Goal: Task Accomplishment & Management: Manage account settings

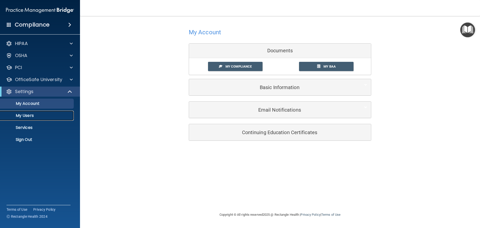
click at [29, 117] on p "My Users" at bounding box center [37, 115] width 68 height 5
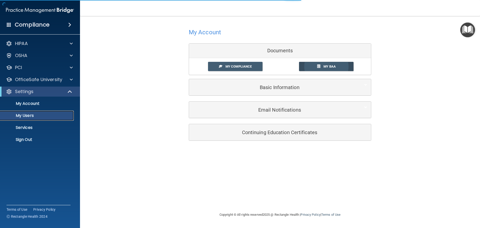
select select "20"
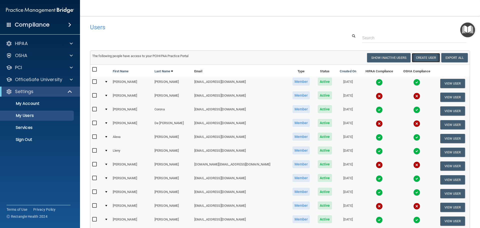
click at [422, 58] on button "Create User" at bounding box center [426, 57] width 28 height 9
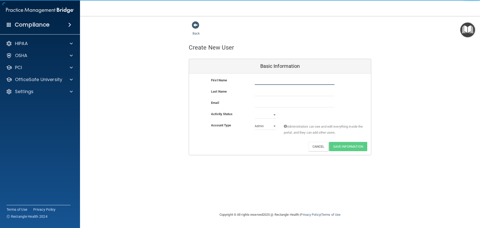
click at [287, 80] on input "text" at bounding box center [295, 81] width 80 height 8
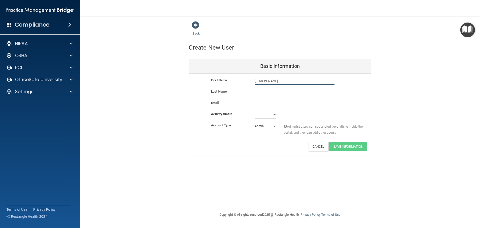
type input "Cindy"
type input "Yepiz"
paste input "HOTZZYEP77@GMAIL.COM"
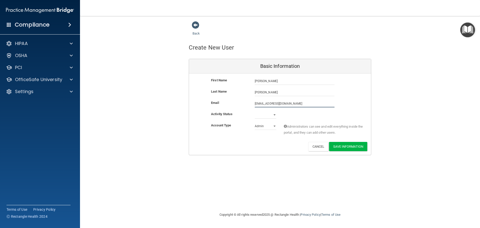
type input "HOTZZYEP77@GMAIL.COM"
click at [275, 114] on select "Active Inactive" at bounding box center [266, 115] width 22 height 8
select select "active"
click at [255, 111] on select "Active Inactive" at bounding box center [266, 115] width 22 height 8
click at [266, 126] on select "Admin Member" at bounding box center [266, 126] width 22 height 8
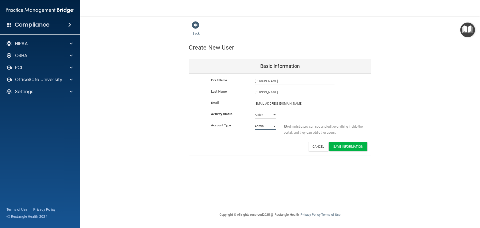
select select "practice_member"
click at [255, 122] on select "Admin Member" at bounding box center [266, 126] width 22 height 8
click at [344, 147] on button "Save Information" at bounding box center [348, 146] width 38 height 9
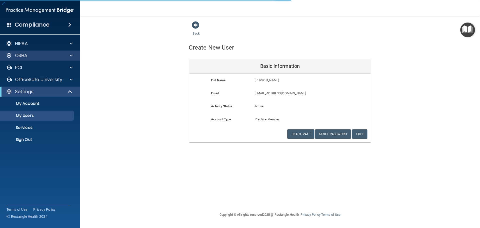
select select "20"
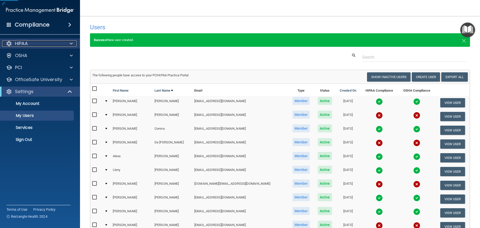
click at [31, 46] on div "HIPAA" at bounding box center [33, 44] width 62 height 6
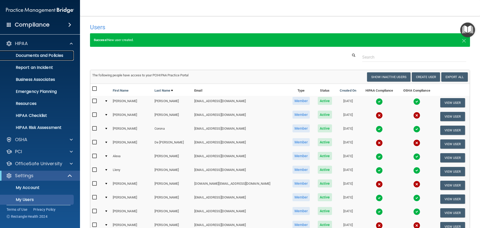
click at [33, 57] on p "Documents and Policies" at bounding box center [37, 55] width 68 height 5
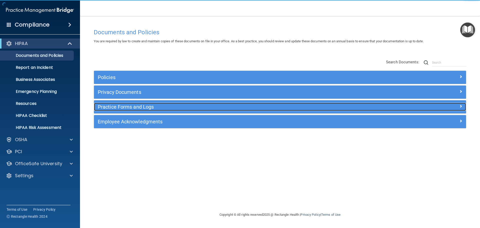
click at [112, 107] on h5 "Practice Forms and Logs" at bounding box center [234, 107] width 272 height 6
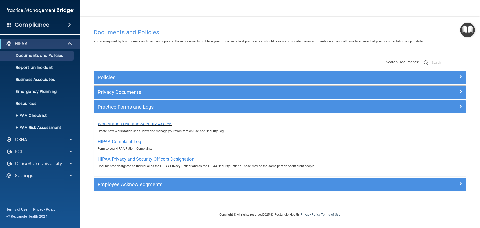
click at [114, 122] on span "Workstation Use and Security Access" at bounding box center [135, 123] width 75 height 5
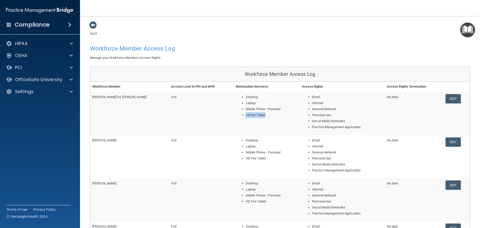
drag, startPoint x: 222, startPoint y: 115, endPoint x: 242, endPoint y: 115, distance: 19.8
click at [246, 115] on li "HDFire Tablet" at bounding box center [272, 115] width 52 height 6
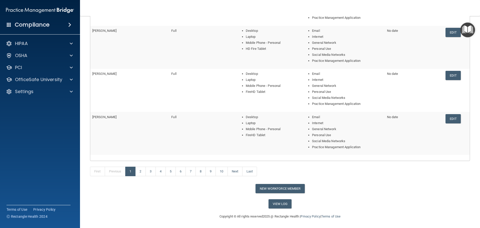
scroll to position [153, 0]
click at [278, 188] on button "New Workforce Member" at bounding box center [280, 187] width 49 height 9
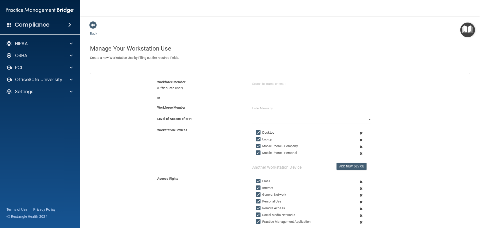
paste input "HOTZZYEP77@GMAIL.COM"
click at [265, 95] on div "or" at bounding box center [280, 98] width 387 height 6
click at [289, 82] on input "HOTZZYEP77@GMAIL.COM" at bounding box center [311, 83] width 119 height 9
click at [276, 98] on div "[PERSON_NAME]" at bounding box center [312, 96] width 108 height 4
type input "[PERSON_NAME]"
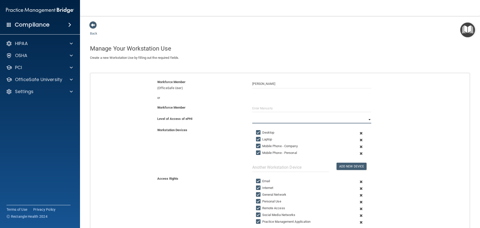
click at [262, 119] on select "Full Limited None" at bounding box center [311, 120] width 119 height 8
select select "0"
click at [252, 116] on select "Full Limited None" at bounding box center [311, 120] width 119 height 8
click at [257, 146] on input "Mobile Phone - Company" at bounding box center [259, 146] width 6 height 4
checkbox input "false"
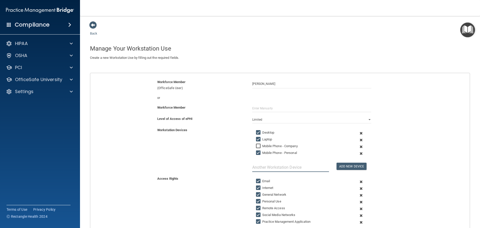
click at [290, 168] on input "text" at bounding box center [290, 167] width 77 height 9
type input "HDFire Tablet"
click at [344, 166] on button "Add New Device" at bounding box center [352, 166] width 30 height 7
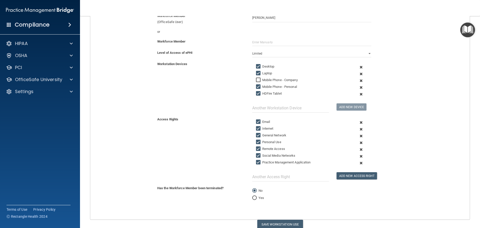
scroll to position [75, 0]
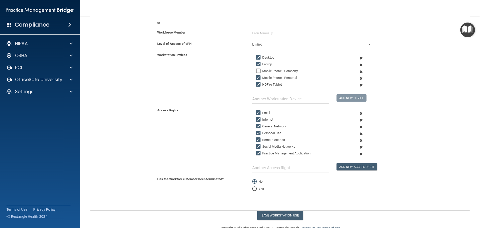
click at [256, 139] on input "Remote Access" at bounding box center [259, 140] width 6 height 4
checkbox input "false"
click at [275, 215] on button "Save Workstation Use" at bounding box center [280, 215] width 46 height 9
select select "? string:Full ?"
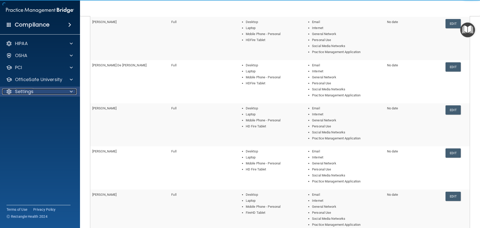
click at [22, 90] on p "Settings" at bounding box center [24, 92] width 19 height 6
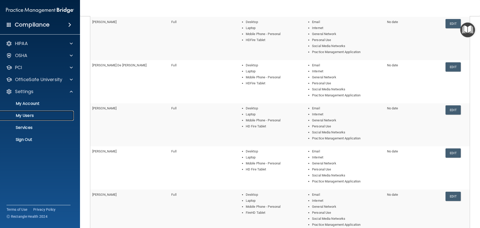
click at [23, 113] on p "My Users" at bounding box center [37, 115] width 68 height 5
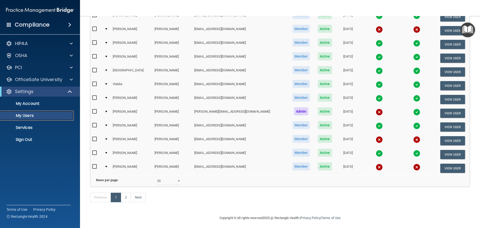
scroll to position [186, 0]
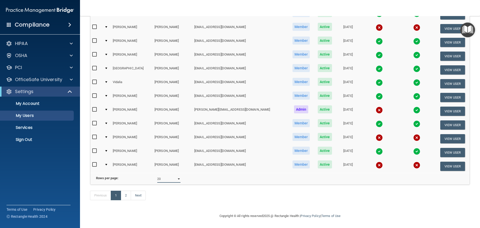
click at [164, 175] on select "10 20 30 40 all" at bounding box center [168, 179] width 23 height 8
select select "30"
click at [157, 175] on select "10 20 30 40 all" at bounding box center [168, 179] width 23 height 8
select select "30"
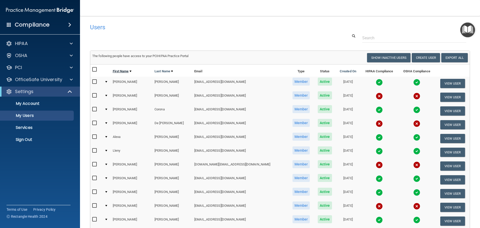
click at [126, 71] on link "First Name" at bounding box center [122, 71] width 19 height 6
select select "30"
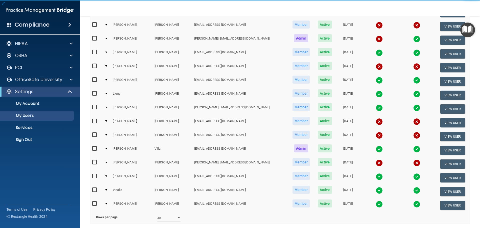
scroll to position [250, 0]
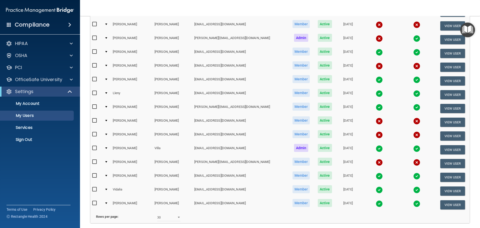
click at [95, 189] on input "checkbox" at bounding box center [95, 189] width 6 height 4
checkbox input "true"
click at [444, 190] on button "View User" at bounding box center [453, 190] width 25 height 9
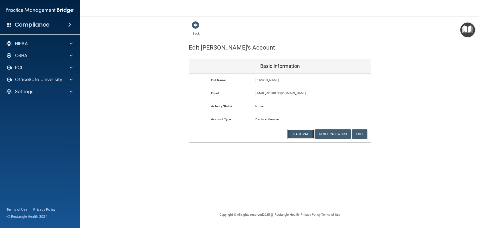
click at [297, 133] on button "Deactivate" at bounding box center [300, 133] width 27 height 9
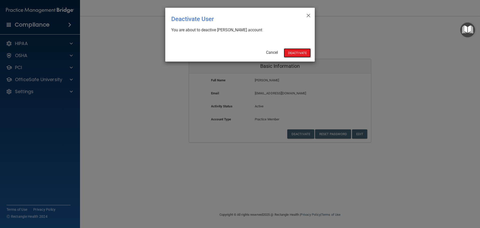
drag, startPoint x: 297, startPoint y: 53, endPoint x: 310, endPoint y: 38, distance: 19.5
click at [301, 63] on div "× Close Deactivate User You are about to deactive Vidalia Mendoza's account Can…" at bounding box center [240, 114] width 480 height 228
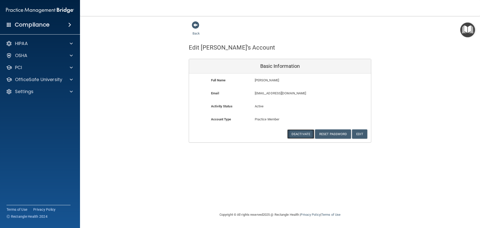
click at [300, 135] on button "Deactivate" at bounding box center [300, 133] width 27 height 9
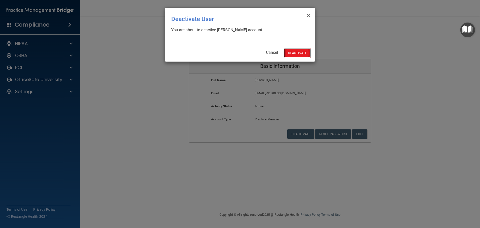
click at [304, 53] on button "Deactivate" at bounding box center [297, 52] width 27 height 9
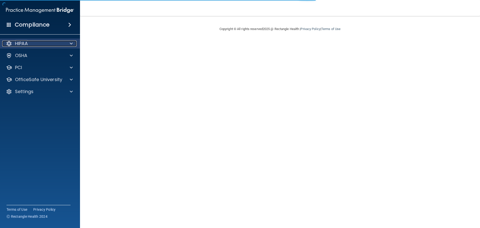
click at [26, 44] on p "HIPAA" at bounding box center [21, 44] width 13 height 6
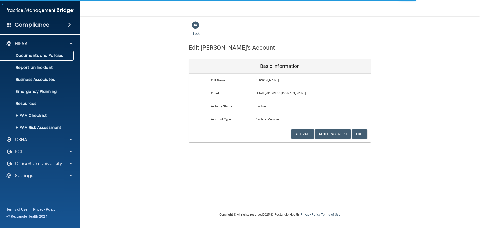
click at [27, 56] on p "Documents and Policies" at bounding box center [37, 55] width 68 height 5
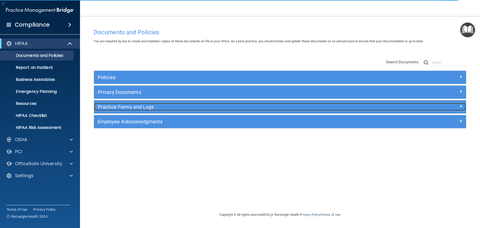
click at [127, 105] on h5 "Practice Forms and Logs" at bounding box center [234, 107] width 272 height 6
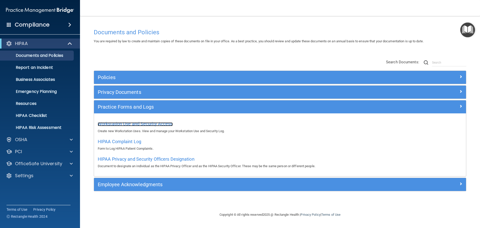
click at [127, 122] on span "Workstation Use and Security Access" at bounding box center [135, 123] width 75 height 5
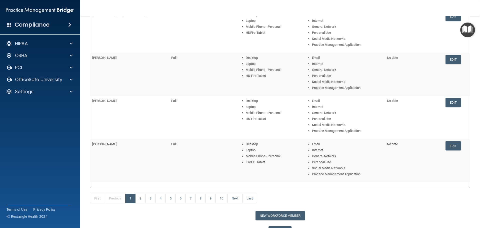
scroll to position [150, 0]
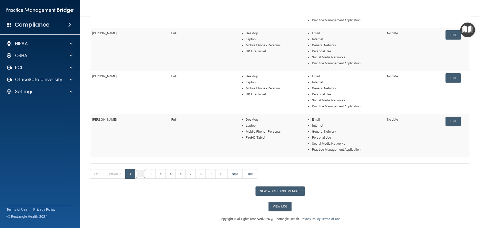
click at [140, 174] on link "2" at bounding box center [140, 174] width 10 height 10
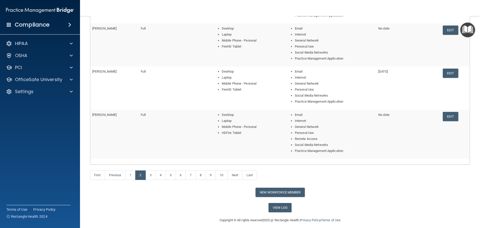
scroll to position [159, 0]
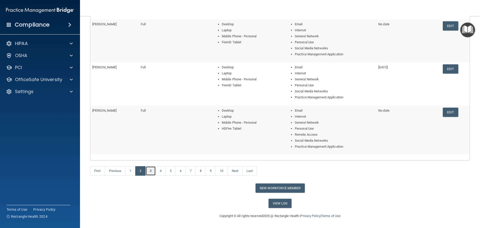
click at [152, 171] on link "3" at bounding box center [151, 171] width 10 height 10
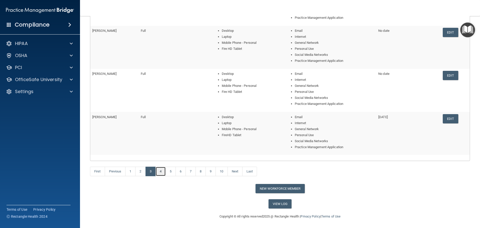
scroll to position [153, 0]
click at [162, 171] on link "4" at bounding box center [161, 171] width 10 height 10
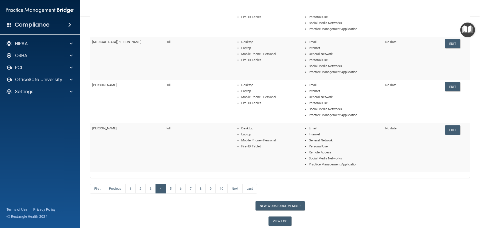
scroll to position [150, 0]
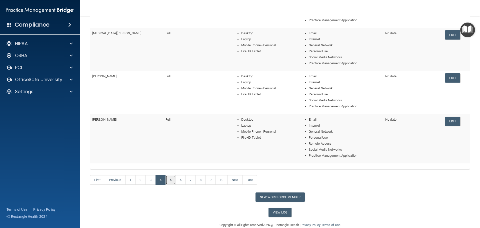
click at [171, 177] on link "5" at bounding box center [171, 180] width 10 height 10
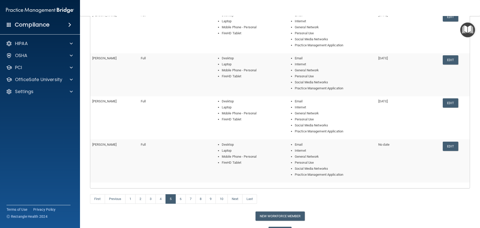
scroll to position [150, 0]
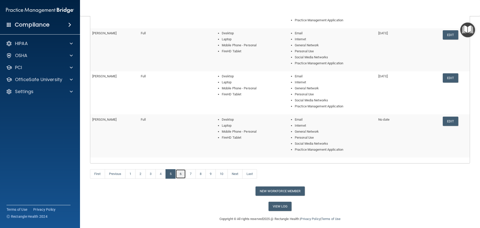
click at [181, 173] on link "6" at bounding box center [181, 174] width 10 height 10
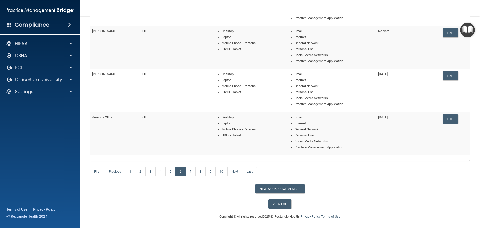
scroll to position [153, 0]
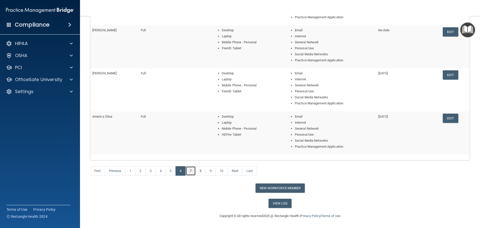
click at [191, 172] on link "7" at bounding box center [191, 171] width 10 height 10
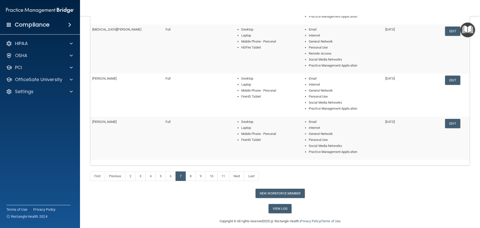
scroll to position [165, 0]
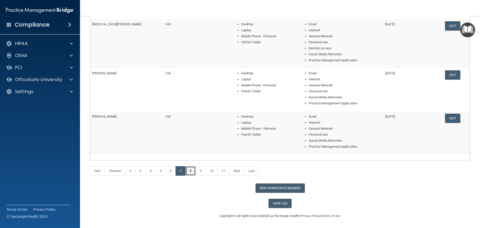
click at [193, 172] on link "8" at bounding box center [191, 171] width 10 height 10
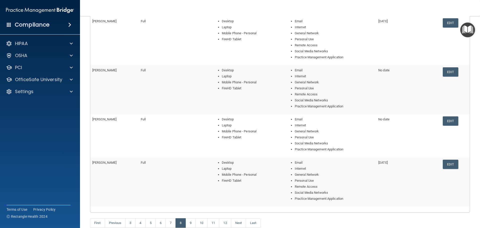
scroll to position [150, 0]
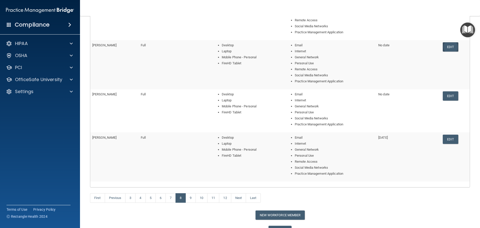
click at [448, 45] on link "Edit" at bounding box center [450, 46] width 15 height 9
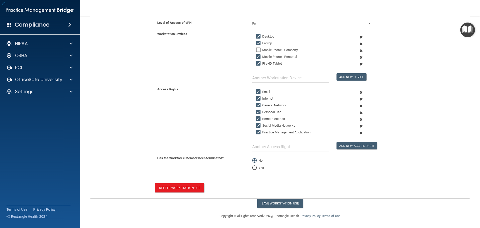
scroll to position [96, 0]
click at [255, 168] on input "Yes" at bounding box center [254, 168] width 5 height 4
radio input "true"
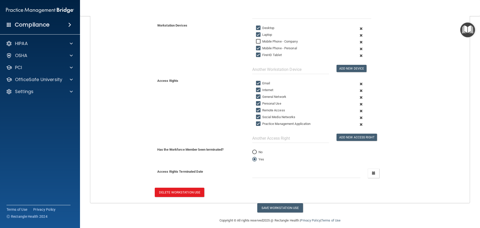
scroll to position [109, 0]
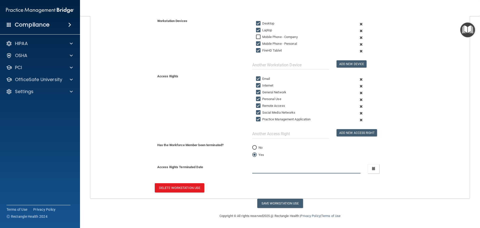
click at [286, 168] on input "text" at bounding box center [306, 168] width 109 height 9
click at [370, 168] on button "button" at bounding box center [374, 168] width 12 height 9
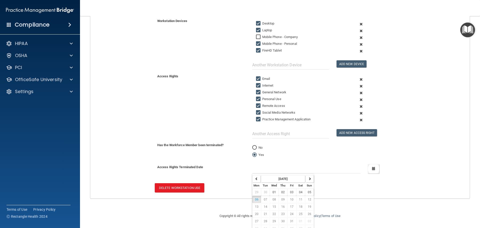
scroll to position [113, 0]
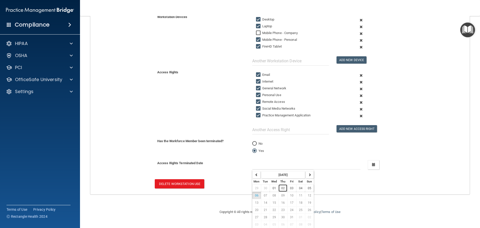
click at [282, 189] on span "02" at bounding box center [283, 188] width 4 height 4
type input "[DATE]"
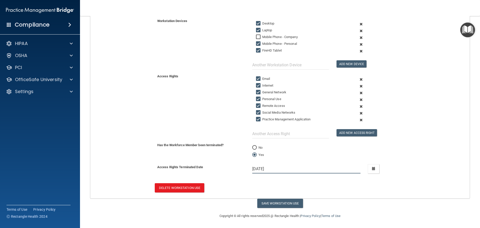
scroll to position [109, 0]
click at [274, 203] on button "Save Workstation Use" at bounding box center [280, 203] width 46 height 9
select select "? string:Full ?"
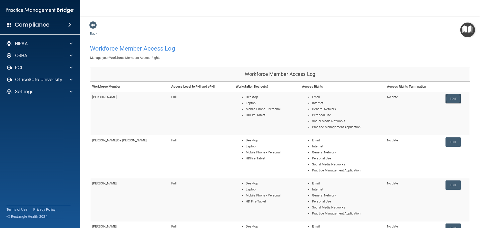
click at [450, 99] on link "Edit" at bounding box center [453, 98] width 15 height 9
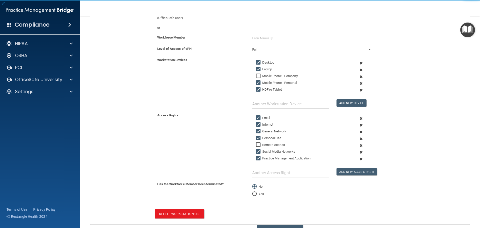
scroll to position [75, 0]
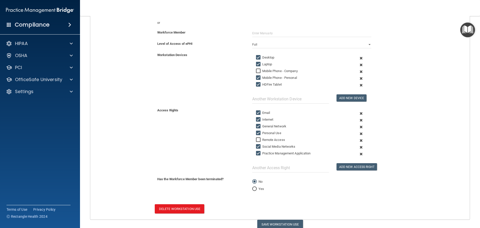
click at [258, 140] on input "Remote Access" at bounding box center [259, 140] width 6 height 4
checkbox input "true"
click at [274, 225] on button "Save Workstation Use" at bounding box center [280, 224] width 46 height 9
select select "? string:Full ?"
